Goal: Answer question/provide support: Share knowledge or assist other users

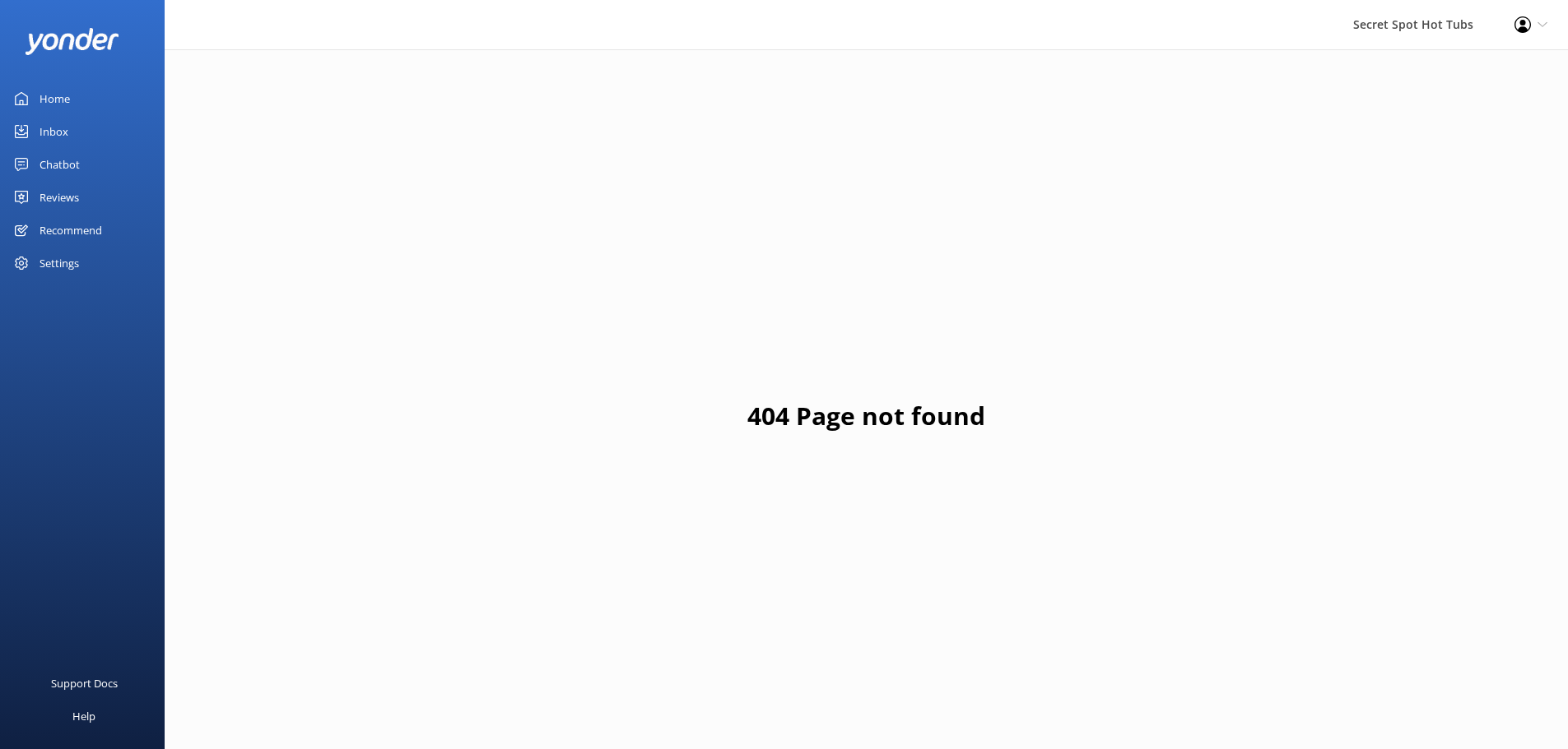
click at [61, 159] on div "Chatbot" at bounding box center [60, 164] width 41 height 33
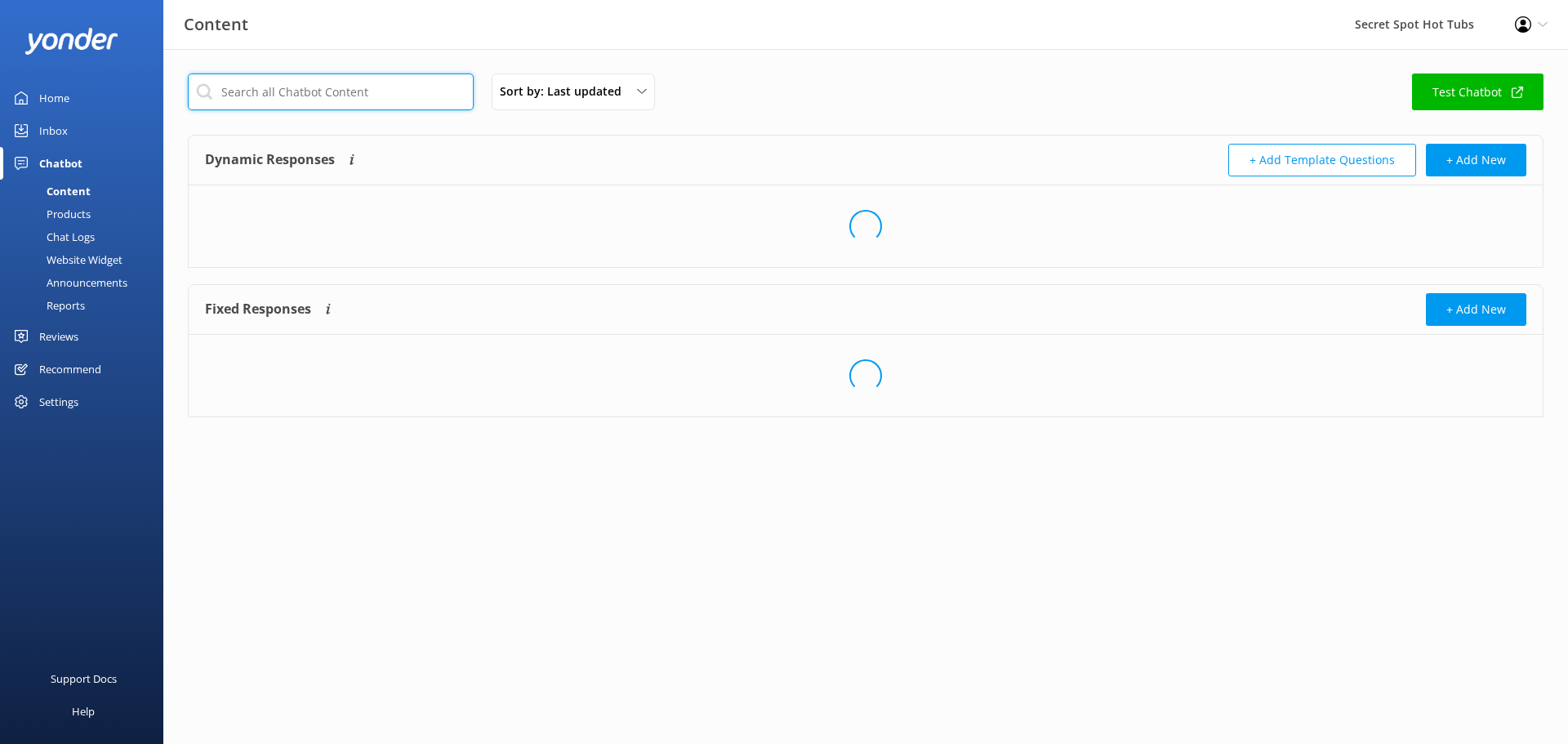
click at [347, 96] on input "text" at bounding box center [330, 92] width 286 height 37
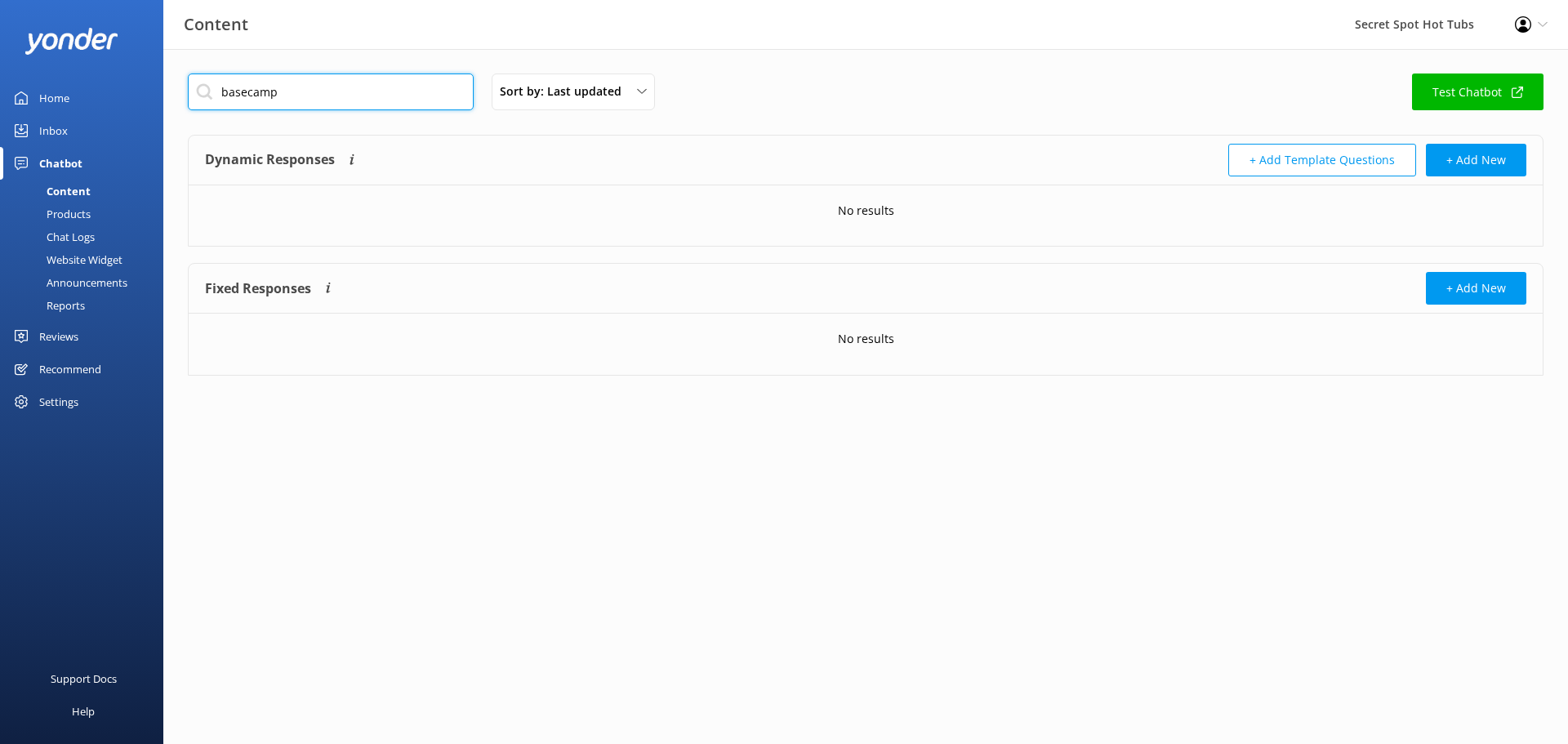
drag, startPoint x: 347, startPoint y: 96, endPoint x: 131, endPoint y: 94, distance: 216.0
click at [131, 94] on div "Content Secret Spot Hot Tubs Profile Settings Logout Home Inbox Chatbot Content…" at bounding box center [784, 397] width 1568 height 696
type input "event"
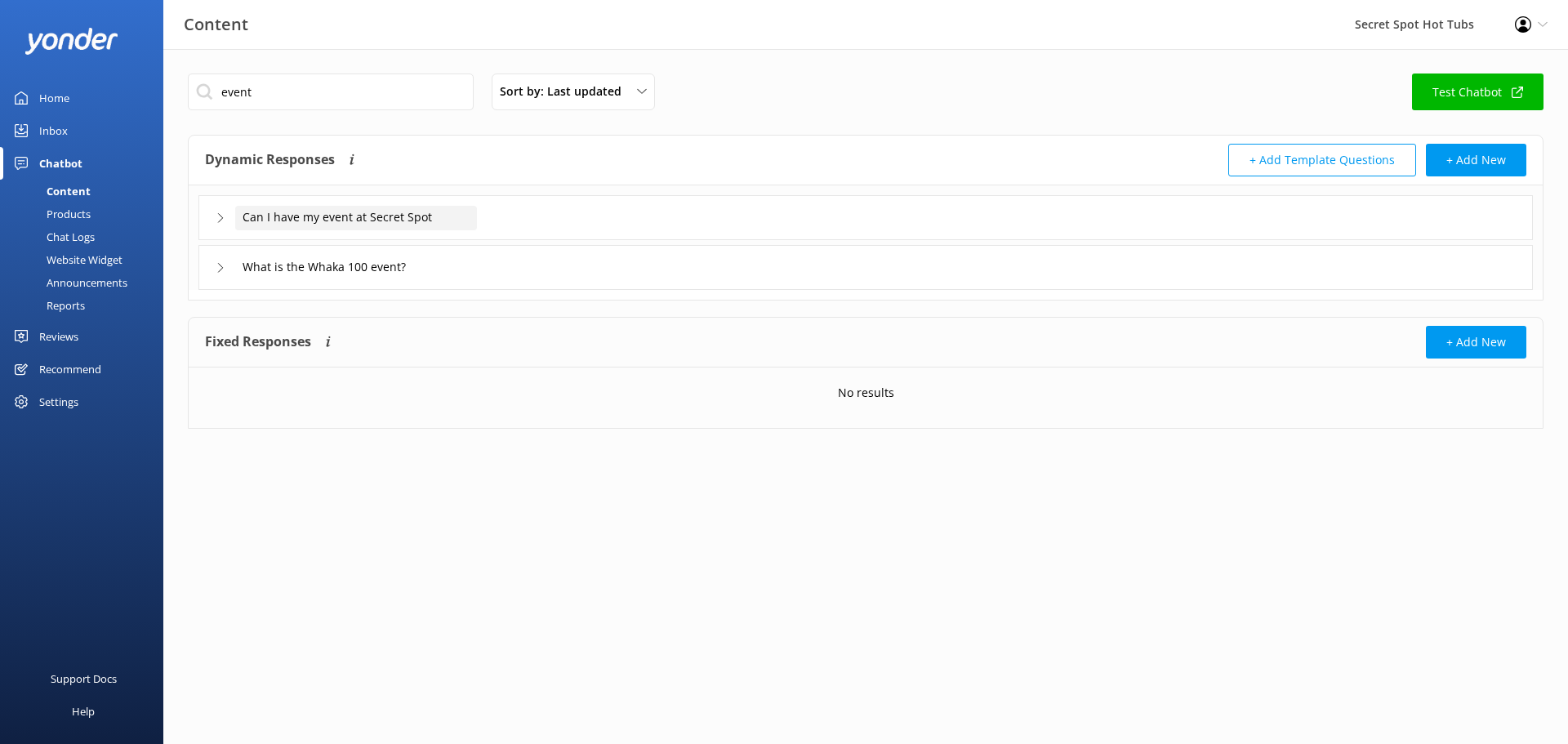
click at [348, 217] on span "Can I have my event at Secret Spot" at bounding box center [336, 217] width 189 height 18
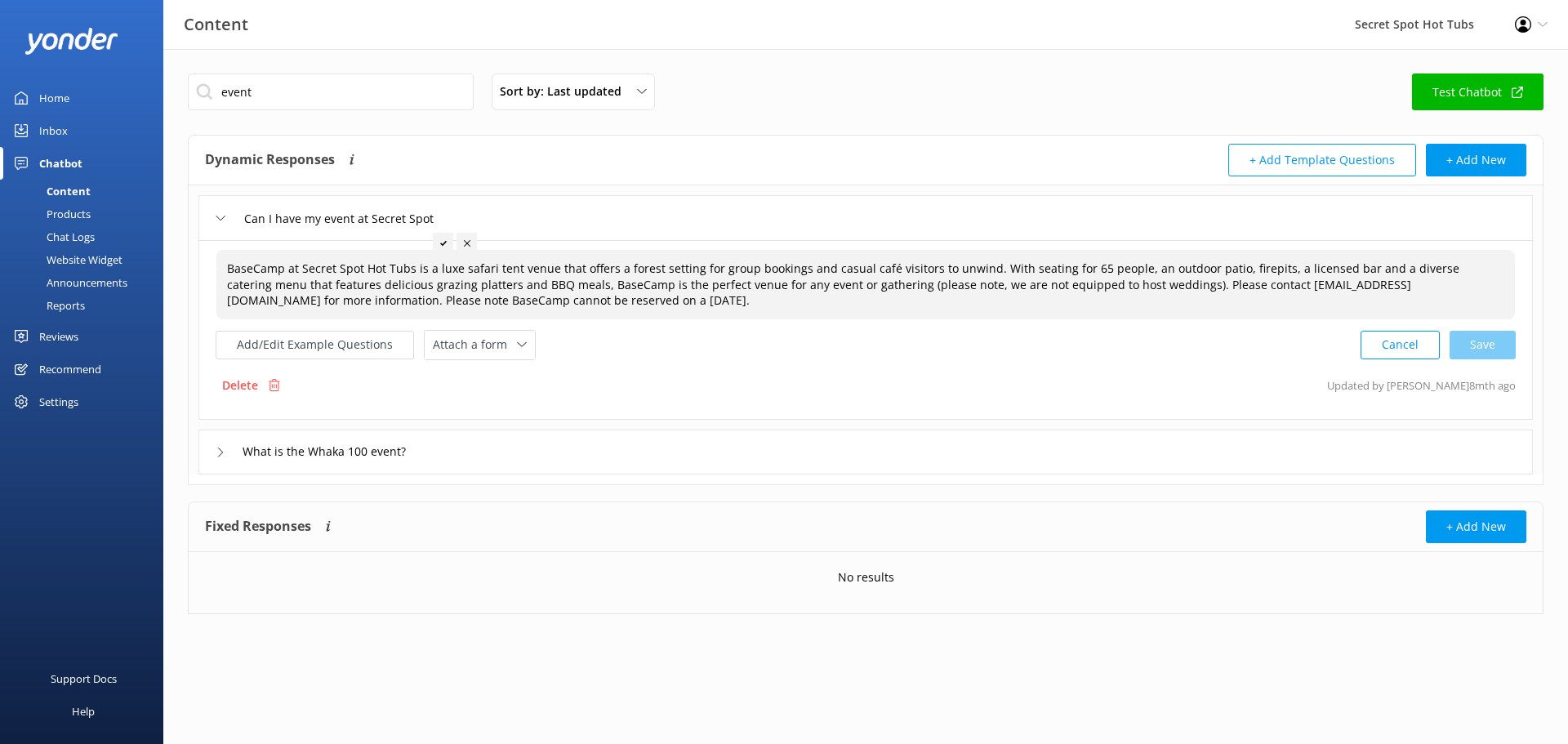
click at [797, 273] on span "BaseCamp at Secret Spot Hot Tubs is a luxe safari tent venue that offers a fore…" at bounding box center [843, 284] width 1233 height 48
click at [1364, 274] on textarea "BaseCamp at Secret Spot Hot Tubs is a luxe safari tent venue that offers a fore…" at bounding box center [866, 285] width 1297 height 68
drag, startPoint x: 986, startPoint y: 268, endPoint x: 1113, endPoint y: 284, distance: 128.0
click at [1113, 284] on textarea "BaseCamp at Secret Spot Hot Tubs is a luxe safari tent venue that offers a fore…" at bounding box center [866, 285] width 1297 height 68
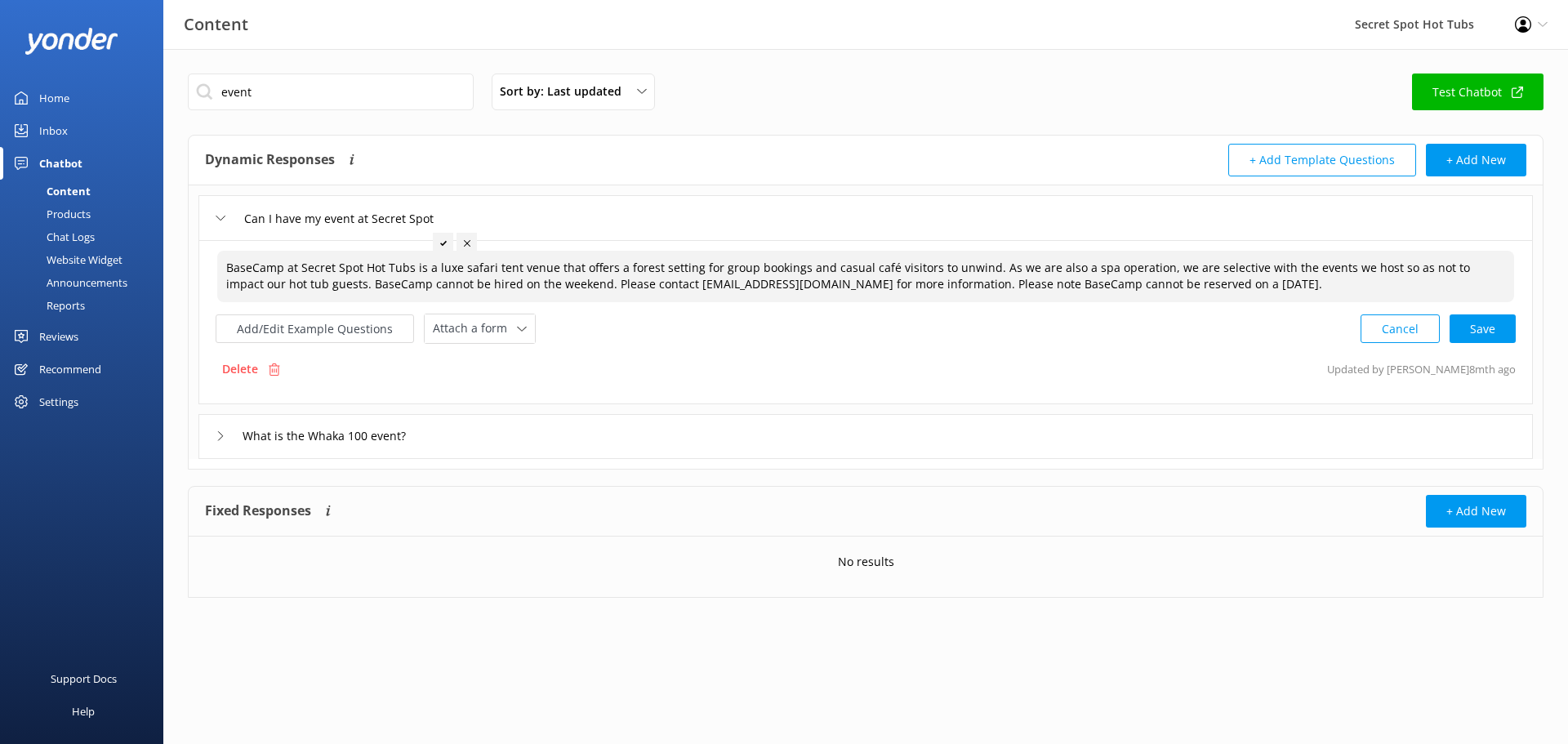
drag, startPoint x: 1218, startPoint y: 288, endPoint x: 887, endPoint y: 284, distance: 331.0
click at [887, 284] on textarea "BaseCamp at Secret Spot Hot Tubs is a luxe safari tent venue that offers a fore…" at bounding box center [866, 276] width 1297 height 51
type textarea "BaseCamp at Secret Spot Hot Tubs is a luxe safari tent venue that offers a fore…"
drag, startPoint x: 985, startPoint y: 264, endPoint x: 960, endPoint y: 278, distance: 28.7
click at [960, 278] on textarea "BaseCamp at Secret Spot Hot Tubs is a luxe safari tent venue that offers a fore…" at bounding box center [866, 276] width 1297 height 51
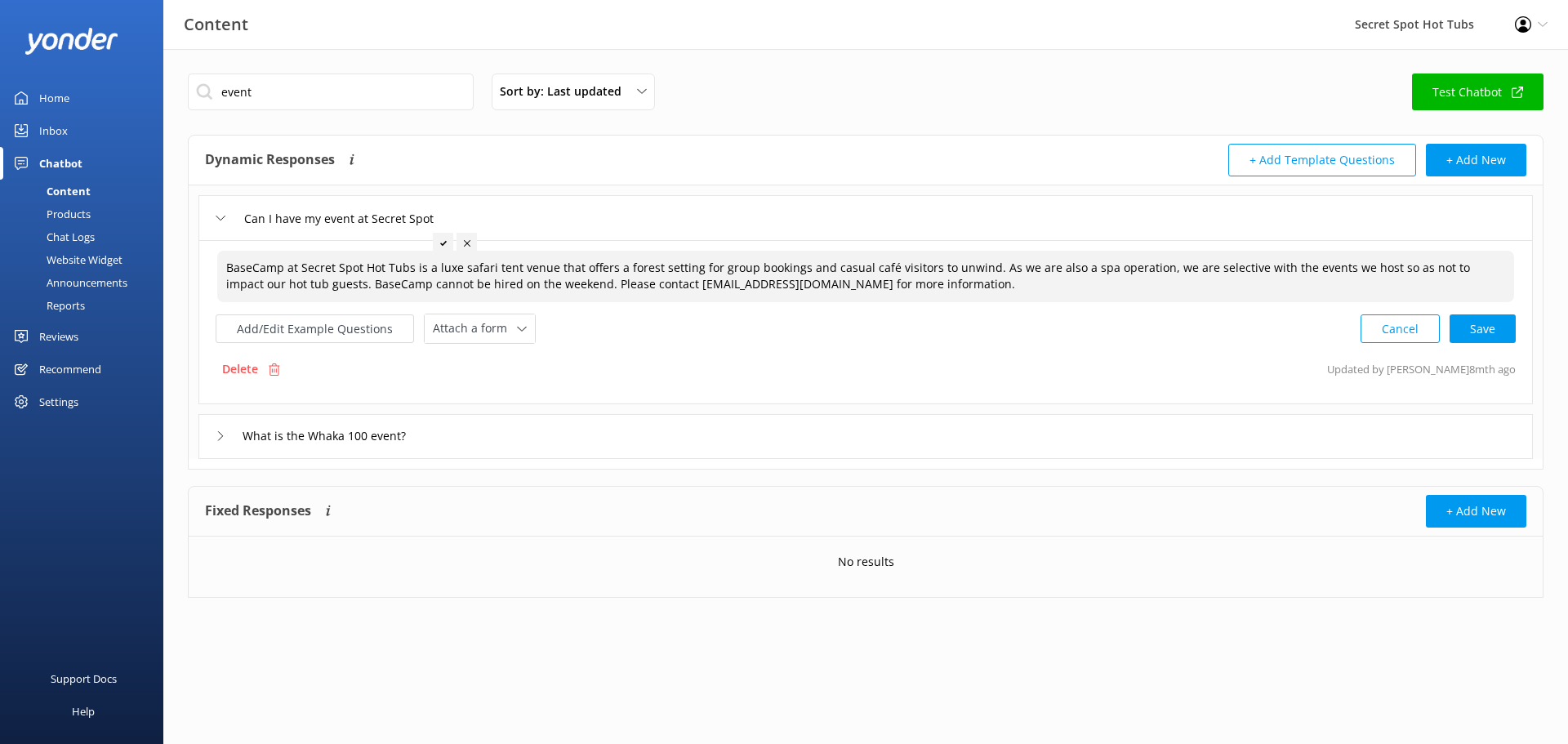
click at [896, 289] on textarea "BaseCamp at Secret Spot Hot Tubs is a luxe safari tent venue that offers a fore…" at bounding box center [866, 276] width 1297 height 51
drag, startPoint x: 850, startPoint y: 284, endPoint x: 200, endPoint y: 253, distance: 650.7
click at [200, 253] on div "BaseCamp at Secret Spot Hot Tubs is a luxe safari tent venue that offers a fore…" at bounding box center [866, 322] width 1335 height 164
click at [727, 266] on textarea "BaseCamp at Secret Spot Hot Tubs is a luxe safari tent venue that offers a fore…" at bounding box center [866, 276] width 1297 height 51
click at [1500, 328] on div "Cancel Save" at bounding box center [1438, 329] width 155 height 31
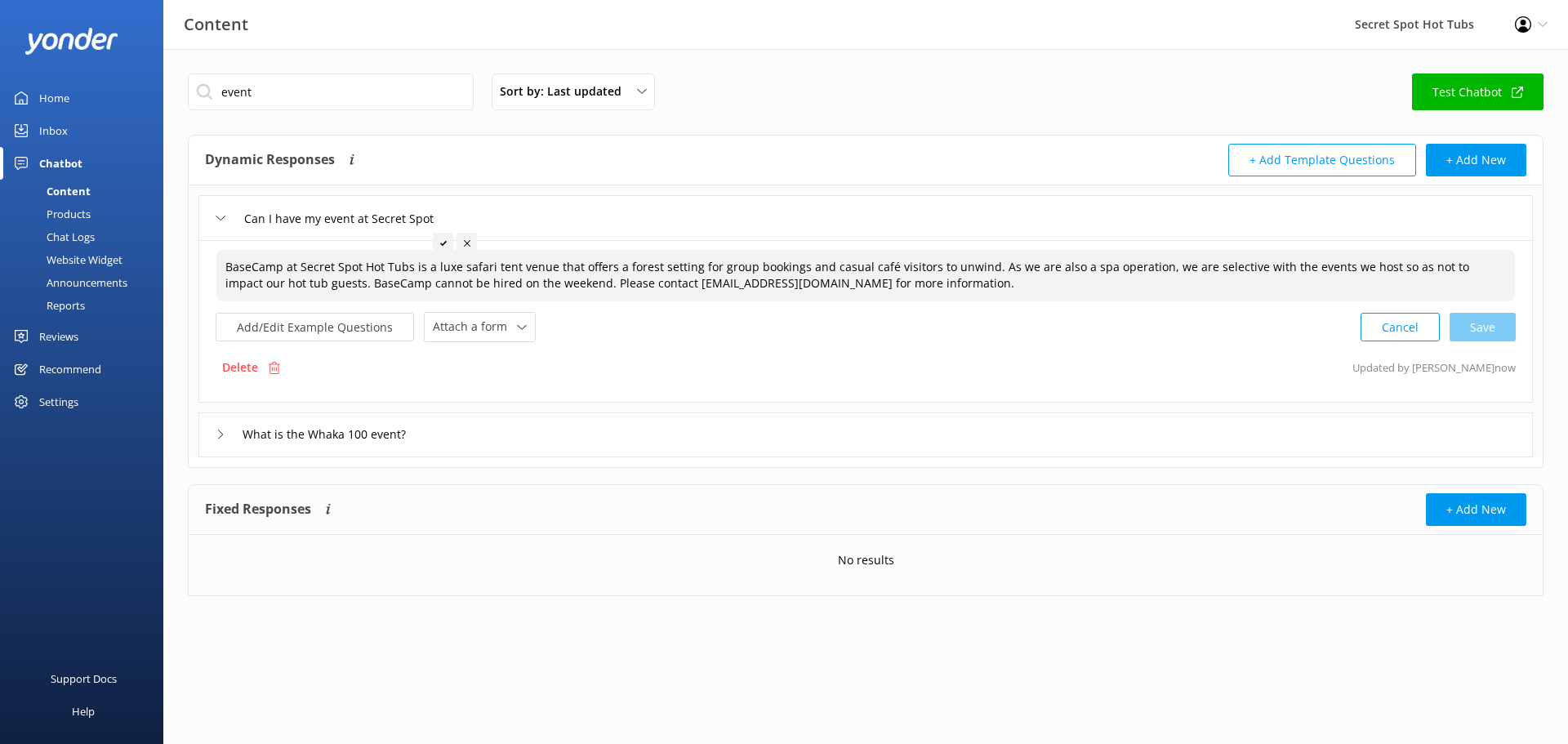
click at [209, 428] on div "What is the Whaka 100 event?" at bounding box center [866, 435] width 1335 height 45
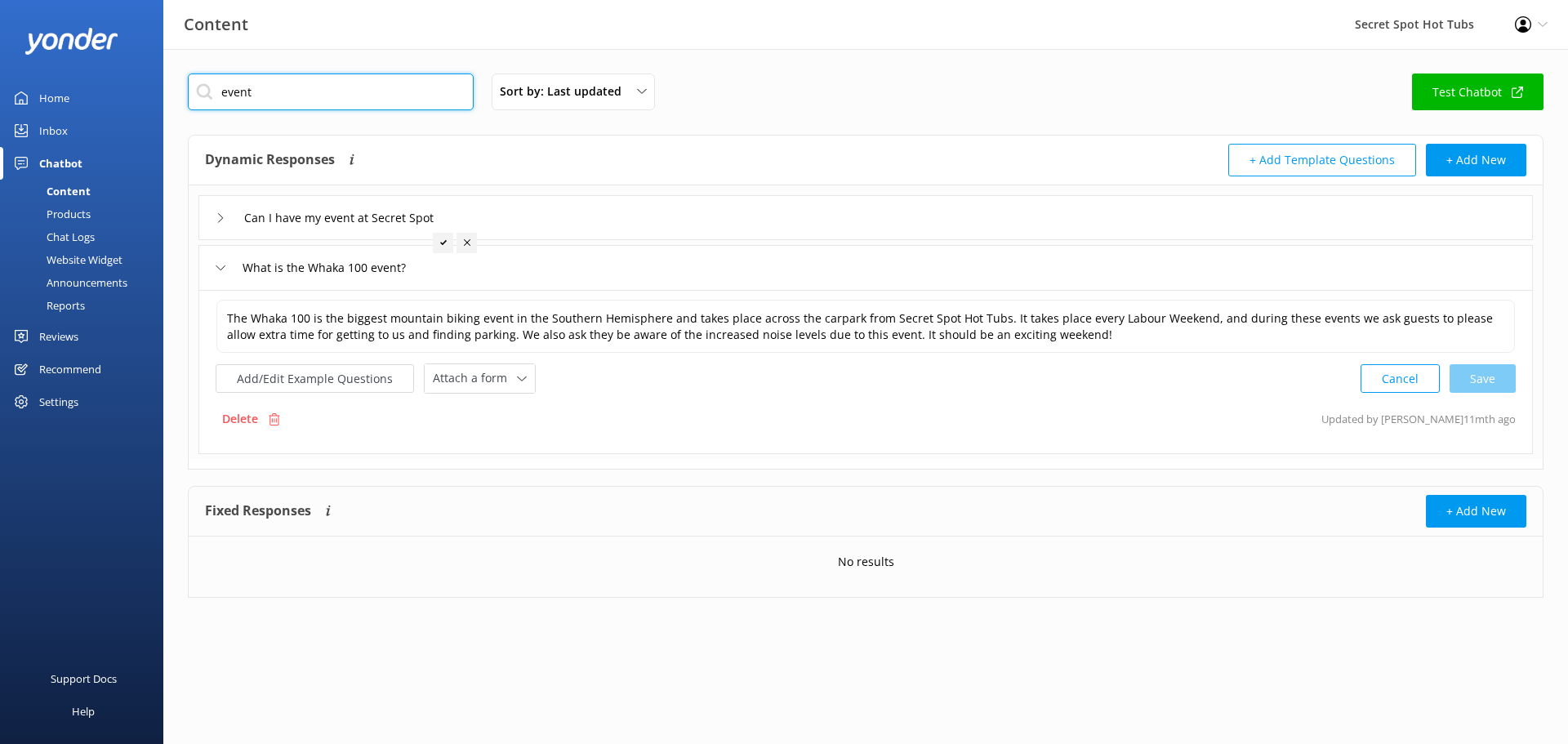
drag, startPoint x: 265, startPoint y: 91, endPoint x: 177, endPoint y: 74, distance: 89.6
click at [177, 74] on div "event Sort by: Last updated Title (A-Z) Last updated Test Chatbot Dynamic Respo…" at bounding box center [866, 397] width 1405 height 696
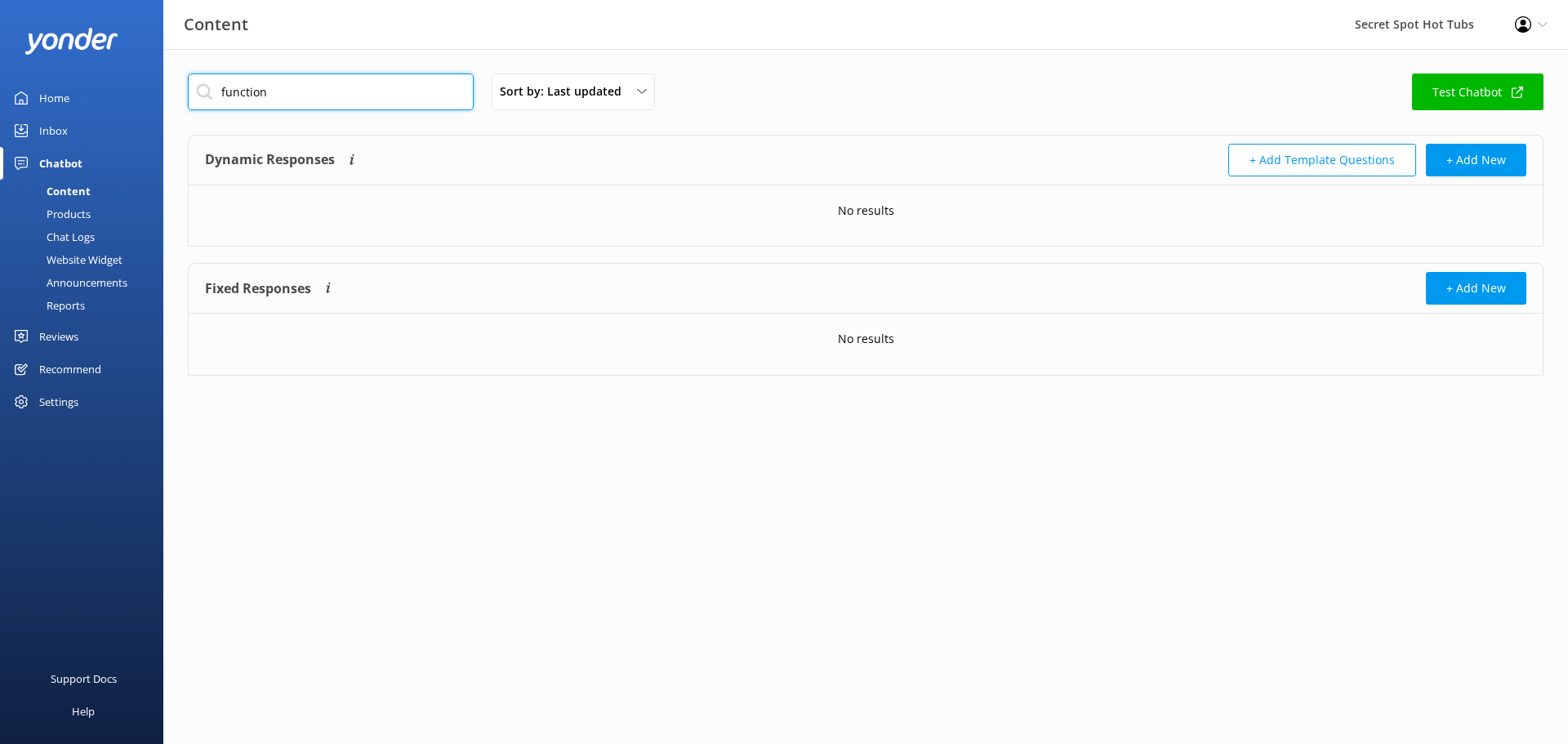
drag, startPoint x: 325, startPoint y: 90, endPoint x: 194, endPoint y: 91, distance: 131.0
click at [194, 91] on input "function" at bounding box center [330, 92] width 286 height 37
type input "party"
